Goal: Task Accomplishment & Management: Manage account settings

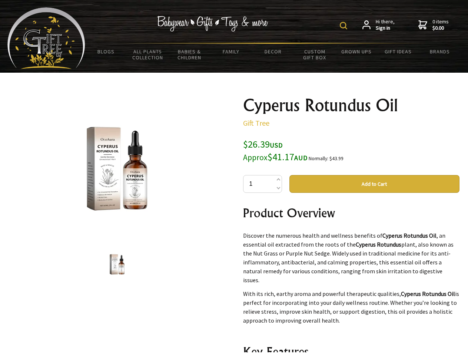
click at [345, 26] on img at bounding box center [343, 25] width 7 height 7
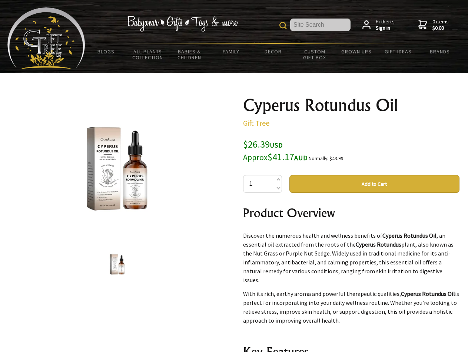
click at [117, 169] on img at bounding box center [117, 169] width 116 height 116
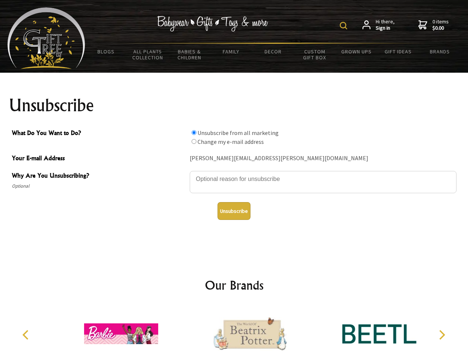
click at [345, 26] on img at bounding box center [343, 25] width 7 height 7
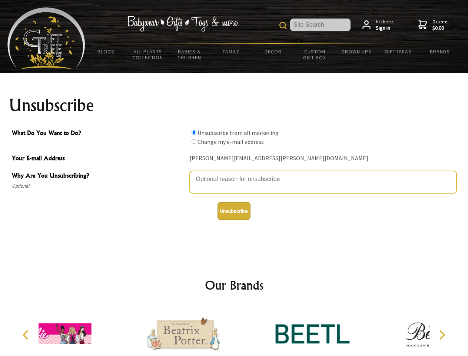
click at [234, 174] on textarea "Why Are You Unsubscribing?" at bounding box center [323, 182] width 267 height 22
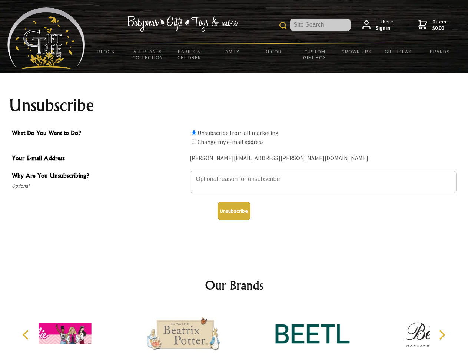
click at [194, 132] on input "What Do You Want to Do?" at bounding box center [194, 132] width 5 height 5
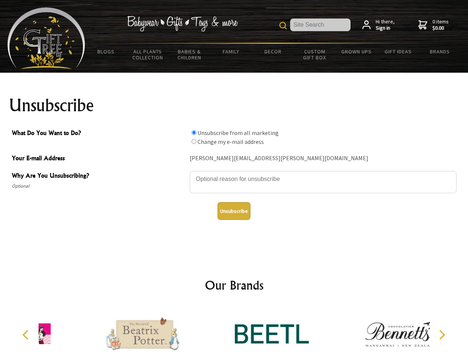
click at [194, 141] on input "What Do You Want to Do?" at bounding box center [194, 141] width 5 height 5
radio input "true"
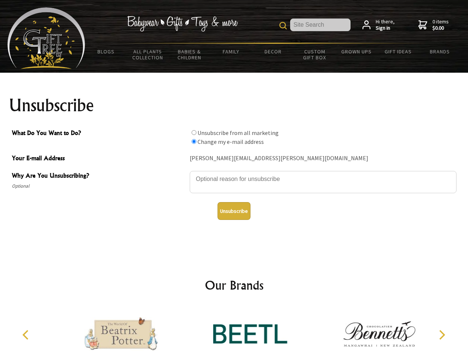
click at [234, 211] on button "Unsubscribe" at bounding box center [234, 211] width 33 height 18
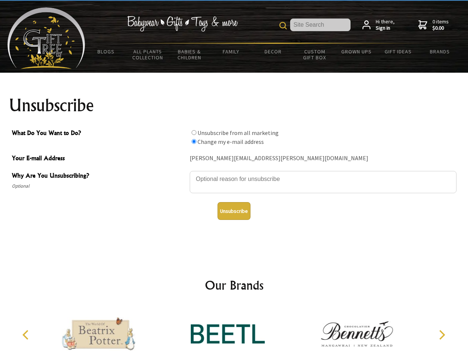
click at [27, 335] on icon "Previous" at bounding box center [27, 335] width 10 height 10
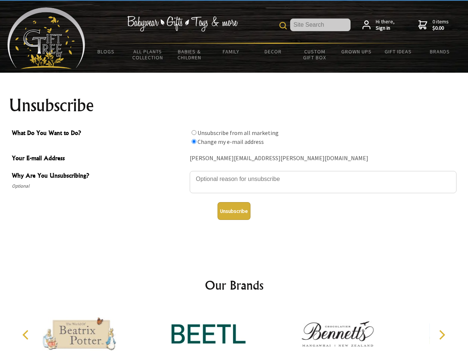
click at [442, 335] on icon "Next" at bounding box center [442, 335] width 10 height 10
